Goal: Task Accomplishment & Management: Manage account settings

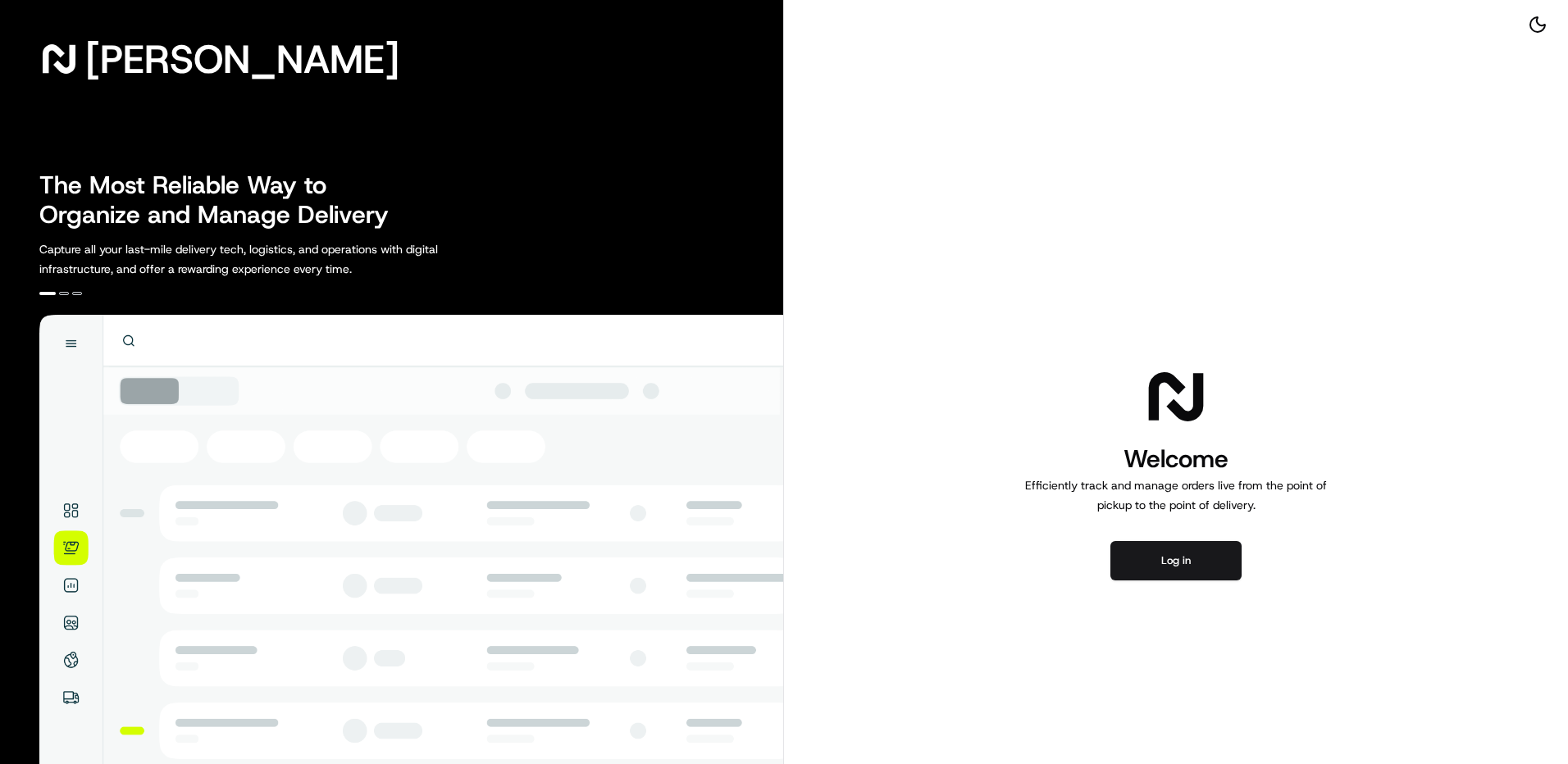
click at [1150, 582] on div "Welcome Efficiently track and manage orders live from the point of pickup to th…" at bounding box center [1175, 472] width 784 height 945
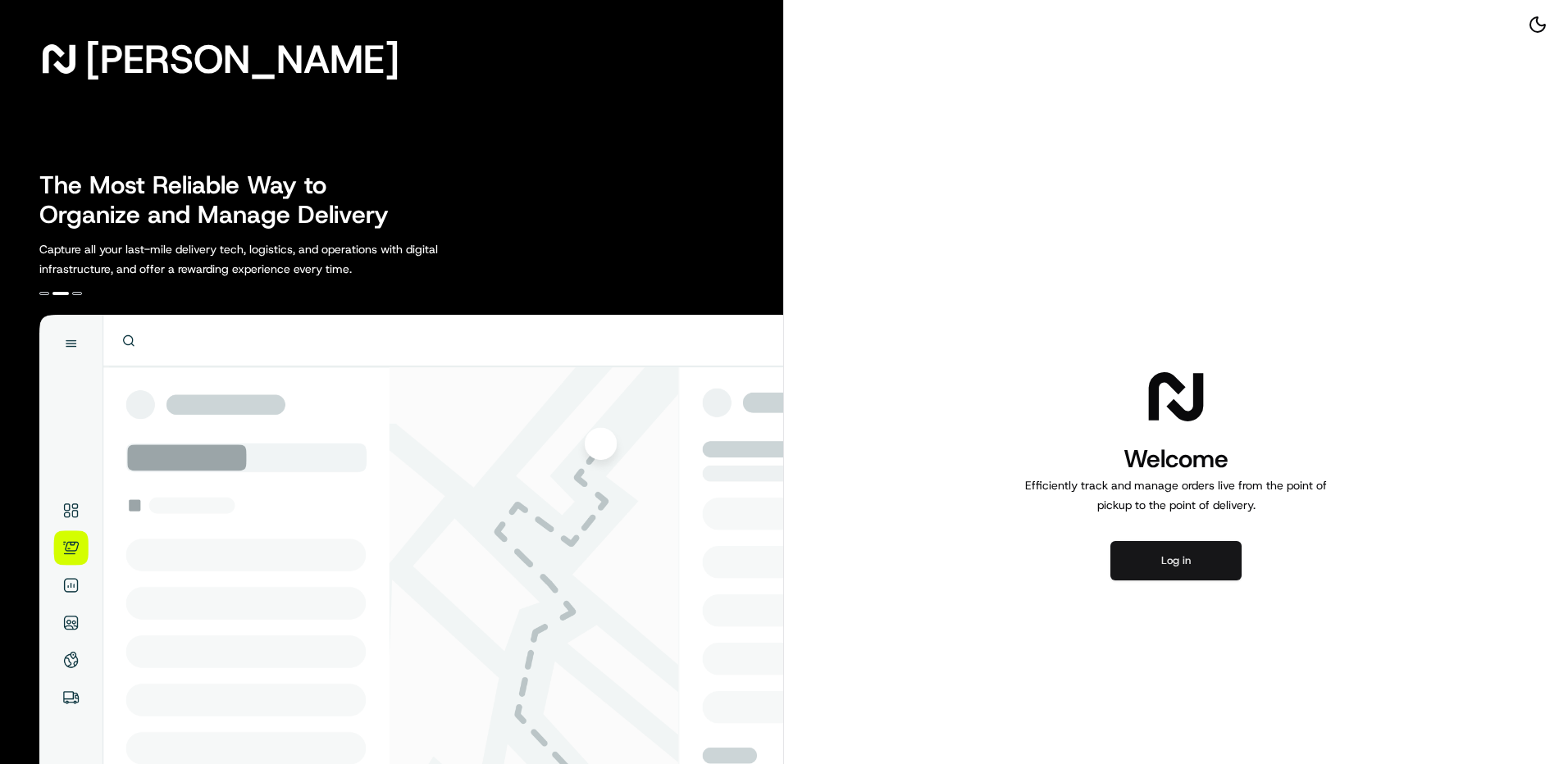
click at [1183, 556] on button "Log in" at bounding box center [1175, 561] width 131 height 39
